Goal: Task Accomplishment & Management: Complete application form

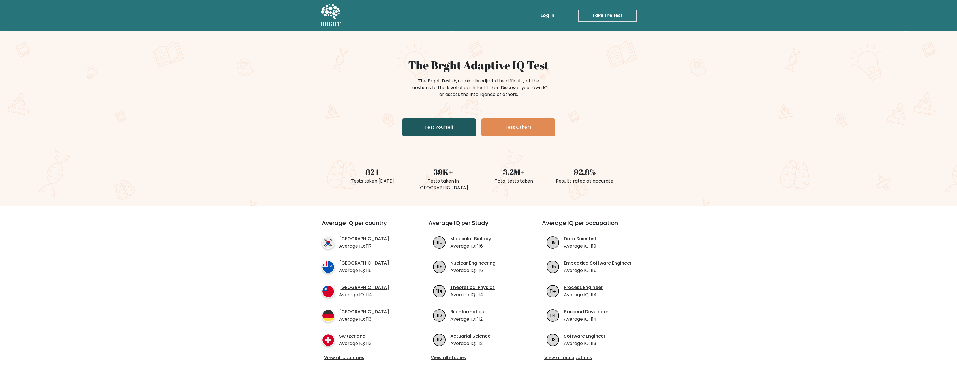
click at [435, 131] on link "Test Yourself" at bounding box center [439, 127] width 74 height 18
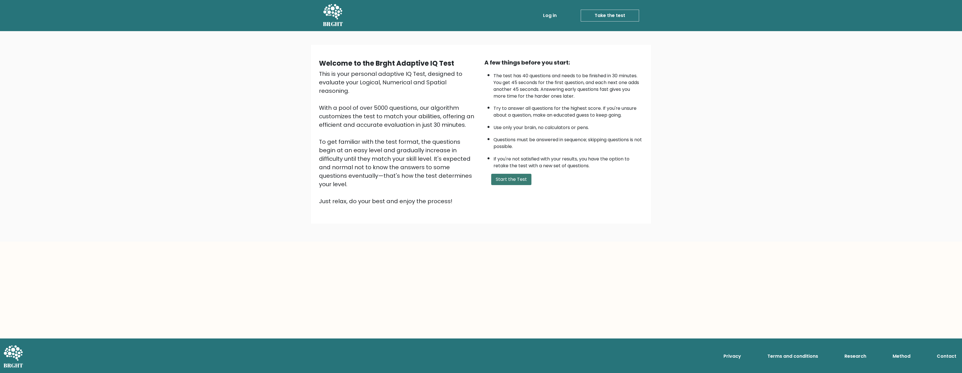
click at [498, 177] on button "Start the Test" at bounding box center [511, 179] width 40 height 11
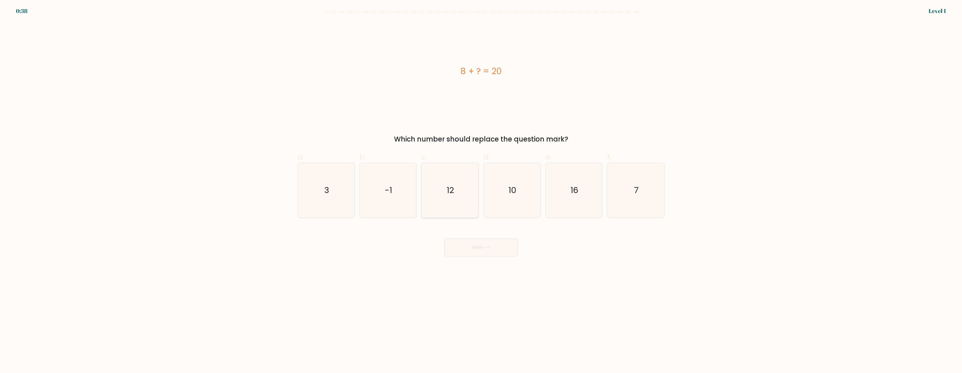
click at [460, 181] on icon "12" at bounding box center [449, 190] width 55 height 55
click at [481, 187] on input "c. 12" at bounding box center [481, 189] width 0 height 4
radio input "true"
click at [486, 246] on icon at bounding box center [486, 247] width 8 height 3
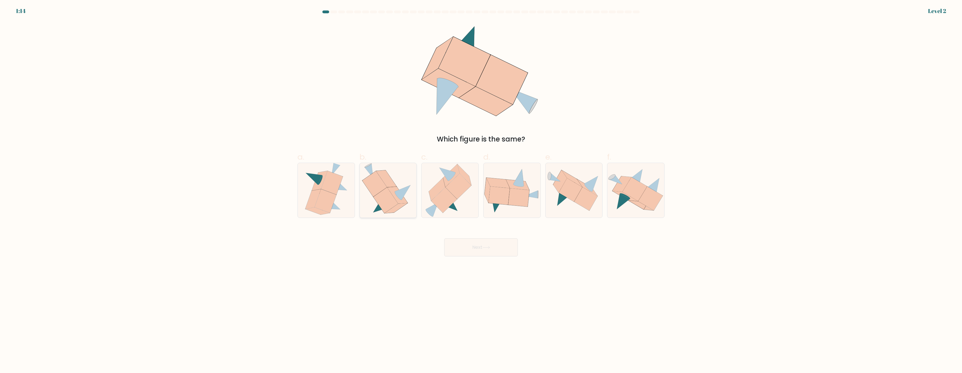
click at [377, 194] on icon at bounding box center [374, 184] width 25 height 26
click at [481, 190] on input "b." at bounding box center [481, 189] width 0 height 4
radio input "true"
click at [471, 246] on button "Next" at bounding box center [481, 247] width 74 height 18
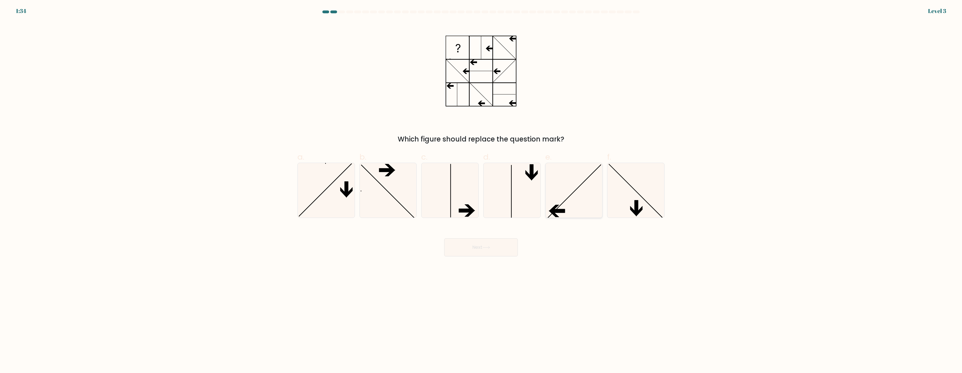
click at [580, 208] on icon at bounding box center [573, 190] width 55 height 55
click at [481, 190] on input "e." at bounding box center [481, 189] width 0 height 4
radio input "true"
click at [499, 245] on button "Next" at bounding box center [481, 247] width 74 height 18
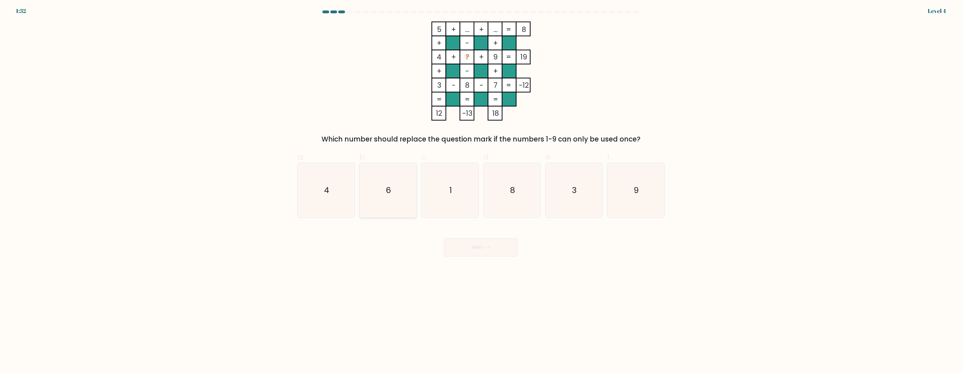
click at [390, 188] on text "6" at bounding box center [388, 190] width 5 height 11
click at [481, 188] on input "b. 6" at bounding box center [481, 189] width 0 height 4
radio input "true"
click at [499, 249] on button "Next" at bounding box center [481, 247] width 74 height 18
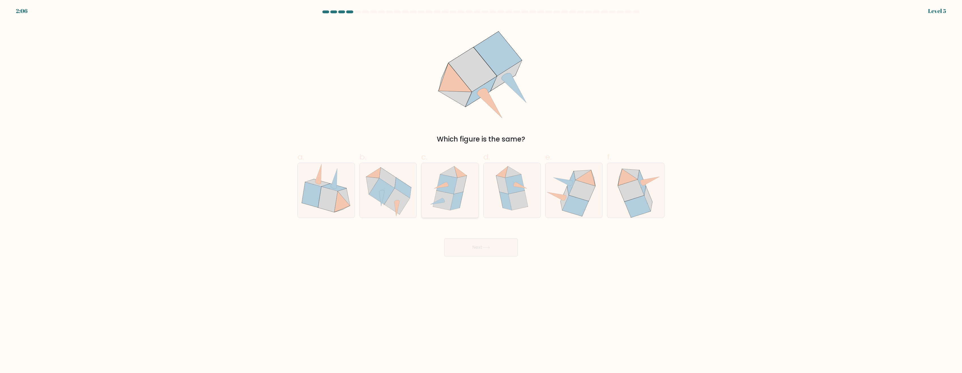
click at [437, 195] on icon at bounding box center [443, 201] width 20 height 20
click at [481, 190] on input "c." at bounding box center [481, 189] width 0 height 4
radio input "true"
click at [468, 245] on button "Next" at bounding box center [481, 247] width 74 height 18
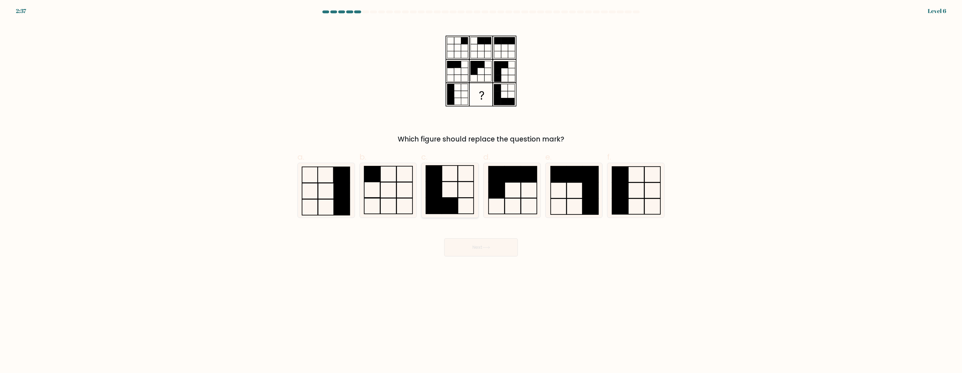
click at [439, 195] on rect at bounding box center [434, 190] width 16 height 16
click at [481, 190] on input "c." at bounding box center [481, 189] width 0 height 4
radio input "true"
click at [463, 243] on button "Next" at bounding box center [481, 247] width 74 height 18
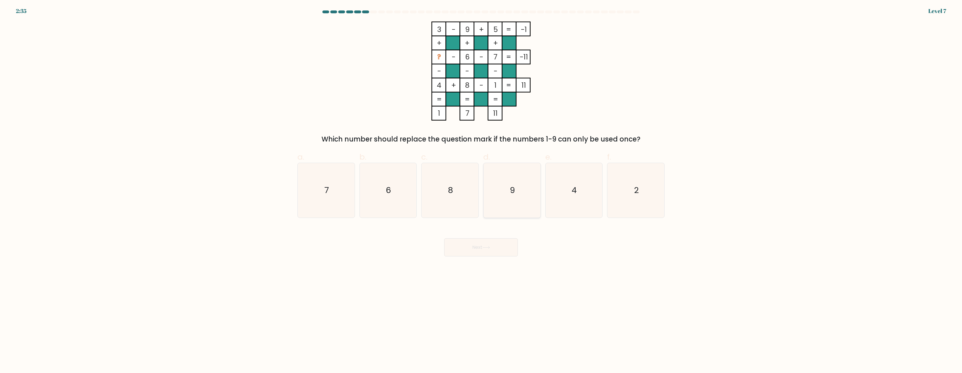
click at [502, 199] on icon "9" at bounding box center [511, 190] width 55 height 55
click at [481, 190] on input "d. 9" at bounding box center [481, 189] width 0 height 4
radio input "true"
click at [490, 242] on button "Next" at bounding box center [481, 247] width 74 height 18
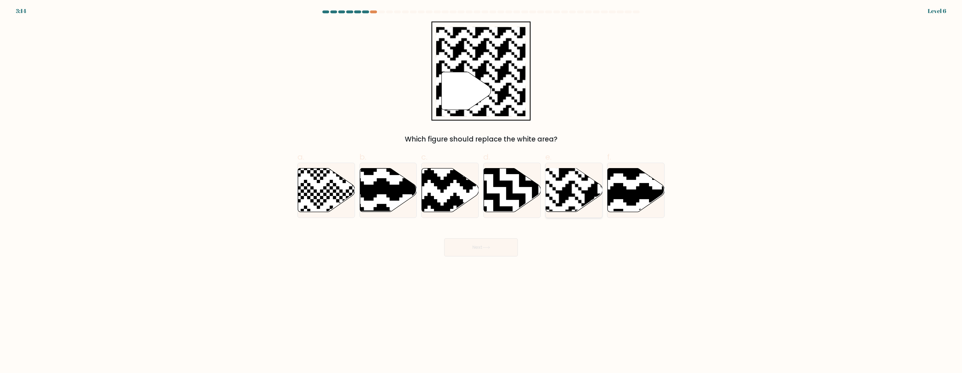
click at [567, 191] on rect at bounding box center [590, 167] width 103 height 103
click at [481, 190] on input "e." at bounding box center [481, 189] width 0 height 4
radio input "true"
click at [506, 242] on button "Next" at bounding box center [481, 247] width 74 height 18
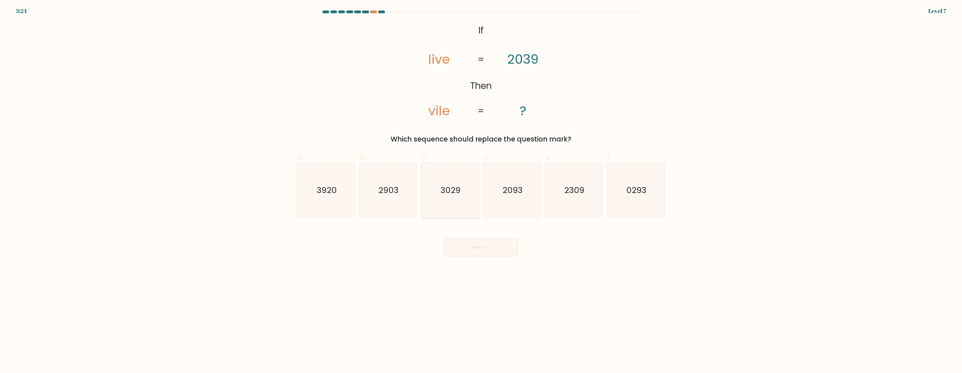
click at [456, 203] on icon "3029" at bounding box center [449, 190] width 55 height 55
click at [481, 190] on input "c. 3029" at bounding box center [481, 189] width 0 height 4
radio input "true"
click at [467, 244] on button "Next" at bounding box center [481, 247] width 74 height 18
click at [563, 178] on icon "11" at bounding box center [573, 190] width 55 height 55
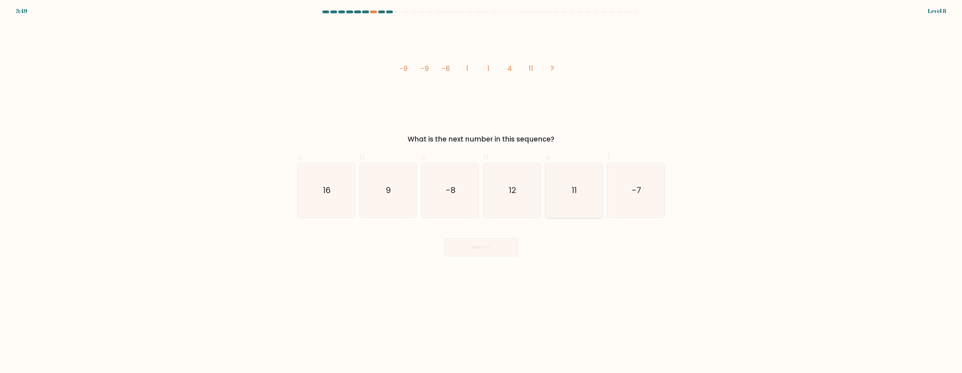
click at [481, 187] on input "e. 11" at bounding box center [481, 189] width 0 height 4
radio input "true"
click at [471, 249] on button "Next" at bounding box center [481, 247] width 74 height 18
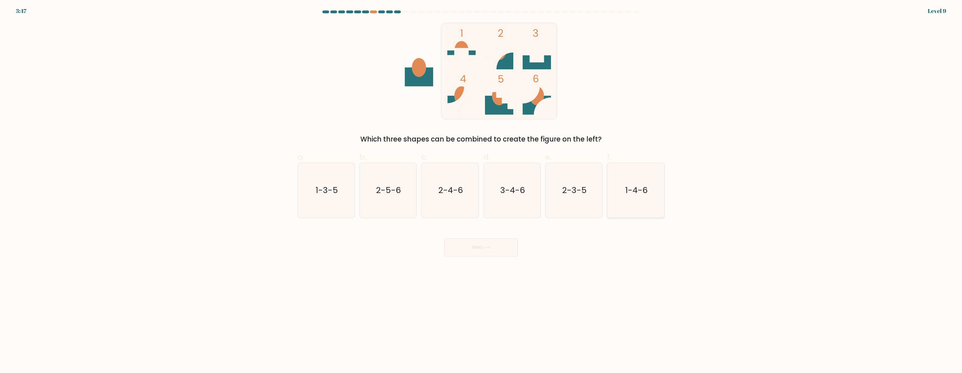
click at [634, 183] on icon "1-4-6" at bounding box center [635, 190] width 55 height 55
click at [481, 187] on input "f. 1-4-6" at bounding box center [481, 189] width 0 height 4
radio input "true"
click at [441, 199] on icon "2-4-6" at bounding box center [449, 190] width 55 height 55
click at [481, 190] on input "c. 2-4-6" at bounding box center [481, 189] width 0 height 4
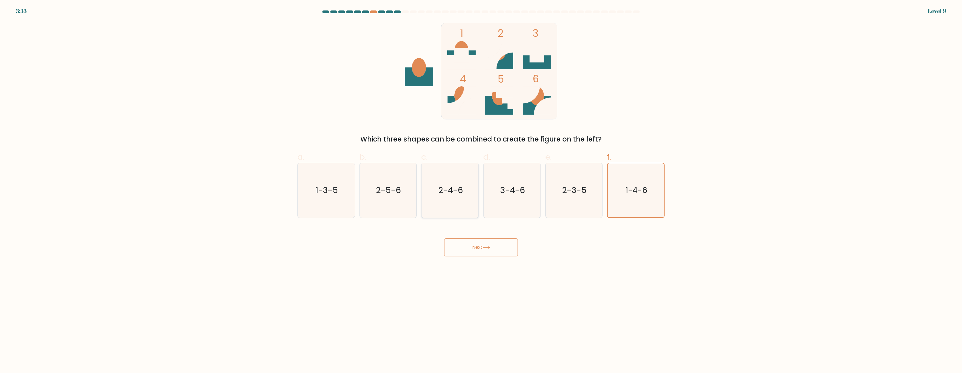
radio input "true"
click at [468, 247] on button "Next" at bounding box center [481, 247] width 74 height 18
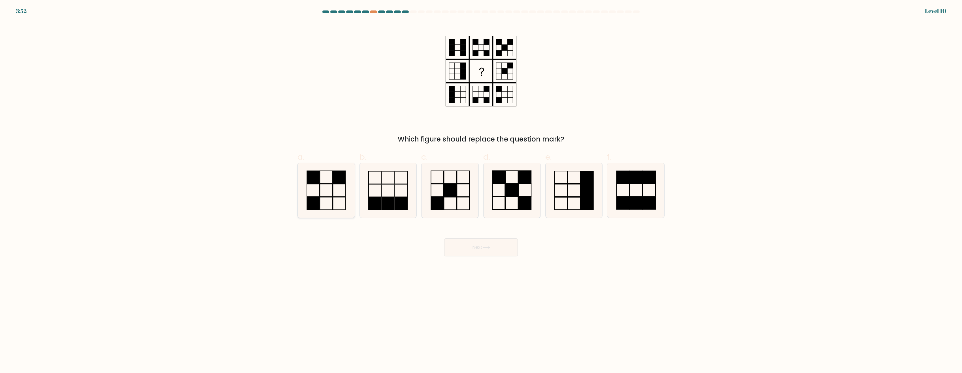
click at [334, 165] on icon at bounding box center [326, 190] width 55 height 55
click at [481, 187] on input "a." at bounding box center [481, 189] width 0 height 4
radio input "true"
click at [473, 249] on button "Next" at bounding box center [481, 247] width 74 height 18
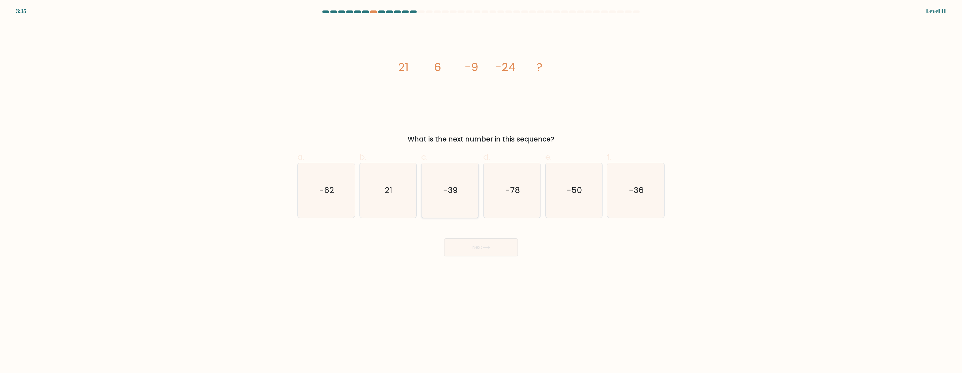
click at [450, 173] on icon "-39" at bounding box center [449, 190] width 55 height 55
click at [481, 187] on input "c. -39" at bounding box center [481, 189] width 0 height 4
radio input "true"
click at [478, 250] on button "Next" at bounding box center [481, 247] width 74 height 18
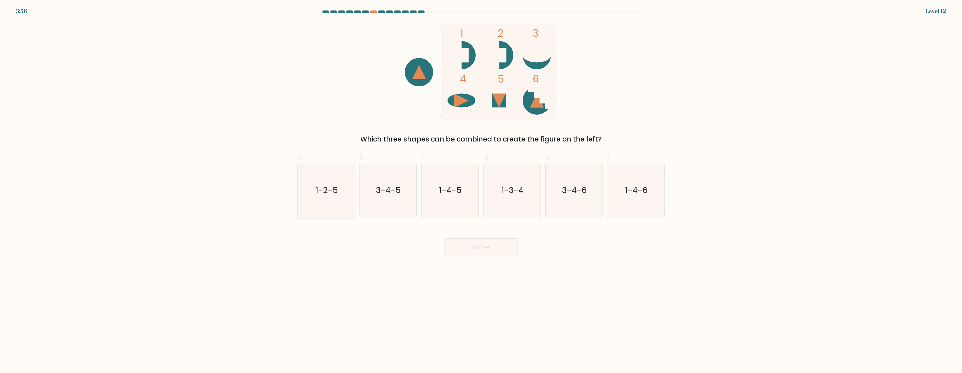
click at [353, 200] on icon "1-2-5" at bounding box center [326, 190] width 55 height 55
click at [481, 190] on input "a. 1-2-5" at bounding box center [481, 189] width 0 height 4
radio input "true"
click at [465, 247] on button "Next" at bounding box center [481, 247] width 74 height 18
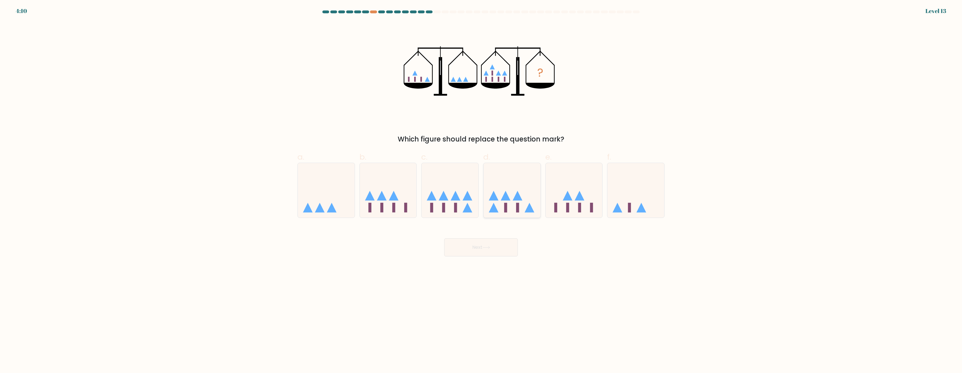
click at [486, 205] on icon at bounding box center [511, 190] width 57 height 47
click at [481, 190] on input "d." at bounding box center [481, 189] width 0 height 4
radio input "true"
click at [477, 245] on button "Next" at bounding box center [481, 247] width 74 height 18
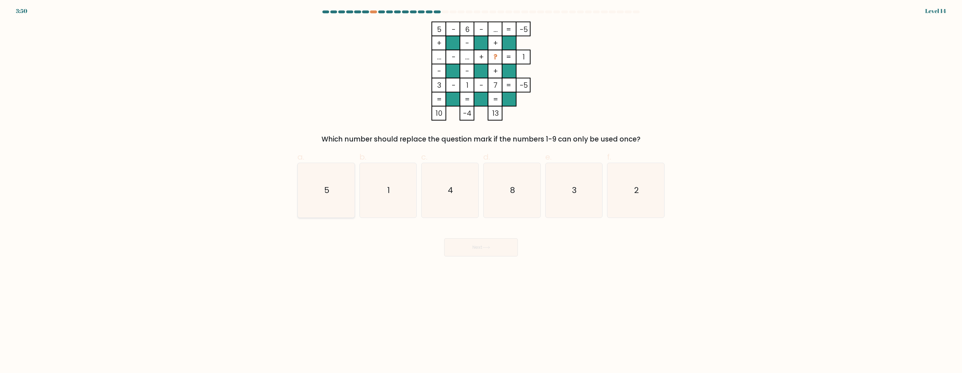
click at [305, 181] on icon "5" at bounding box center [326, 190] width 55 height 55
click at [481, 187] on input "a. 5" at bounding box center [481, 189] width 0 height 4
radio input "true"
click at [475, 211] on icon "4" at bounding box center [449, 190] width 55 height 55
click at [481, 190] on input "c. 4" at bounding box center [481, 189] width 0 height 4
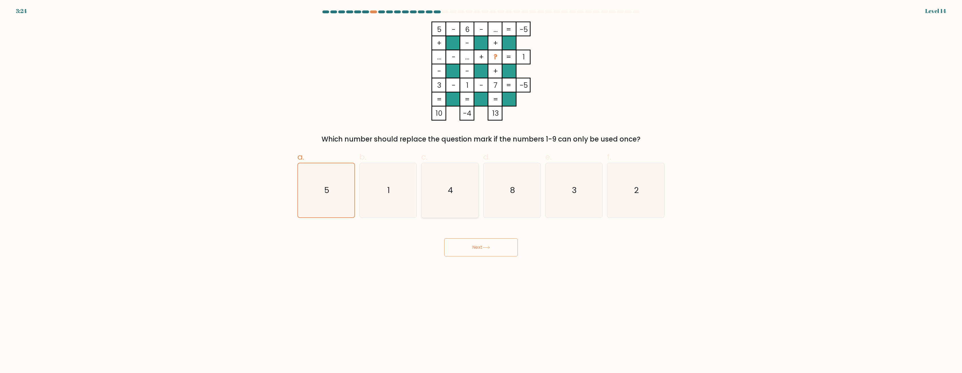
radio input "true"
click at [474, 243] on button "Next" at bounding box center [481, 247] width 74 height 18
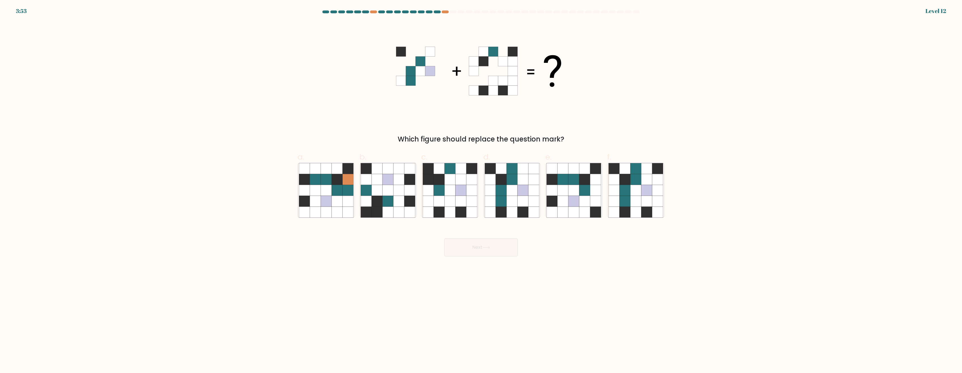
drag, startPoint x: 381, startPoint y: 92, endPoint x: 294, endPoint y: 80, distance: 87.7
click at [294, 80] on form at bounding box center [481, 133] width 962 height 246
click at [635, 198] on icon at bounding box center [635, 201] width 11 height 11
click at [481, 190] on input "f." at bounding box center [481, 189] width 0 height 4
radio input "true"
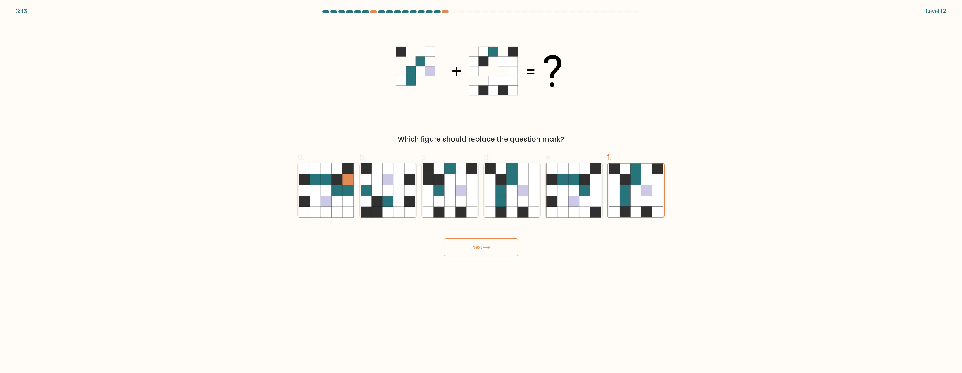
click at [503, 254] on button "Next" at bounding box center [481, 247] width 74 height 18
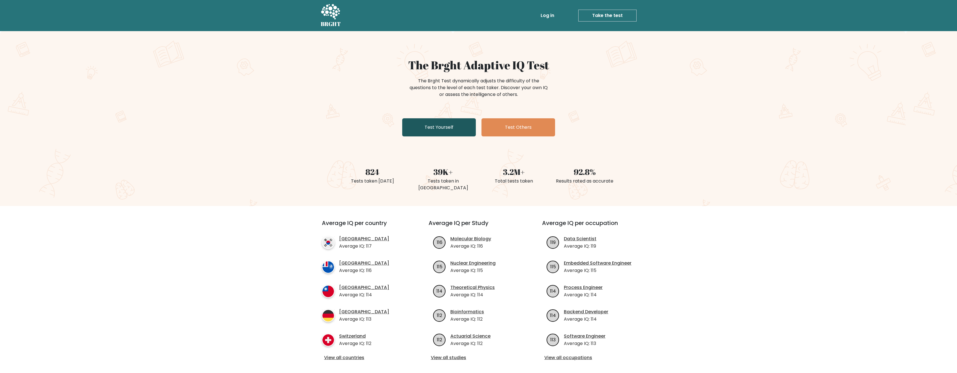
click at [425, 127] on link "Test Yourself" at bounding box center [439, 127] width 74 height 18
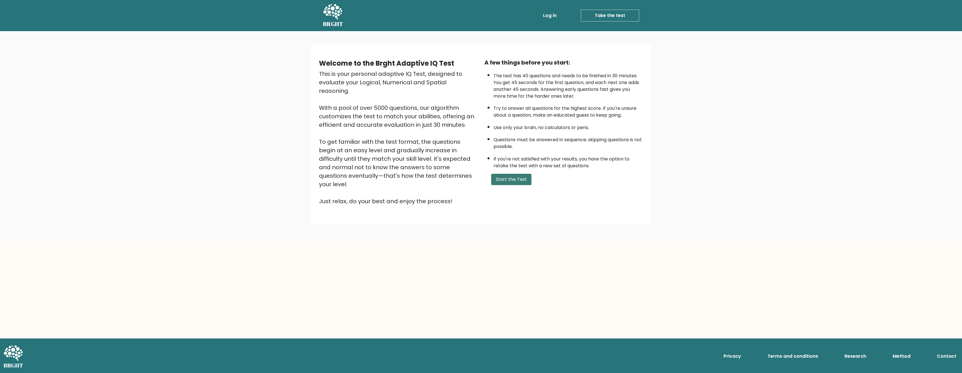
click at [510, 181] on button "Start the Test" at bounding box center [511, 179] width 40 height 11
click at [601, 16] on link "Take the test" at bounding box center [609, 16] width 58 height 12
